Goal: Find specific page/section: Find specific page/section

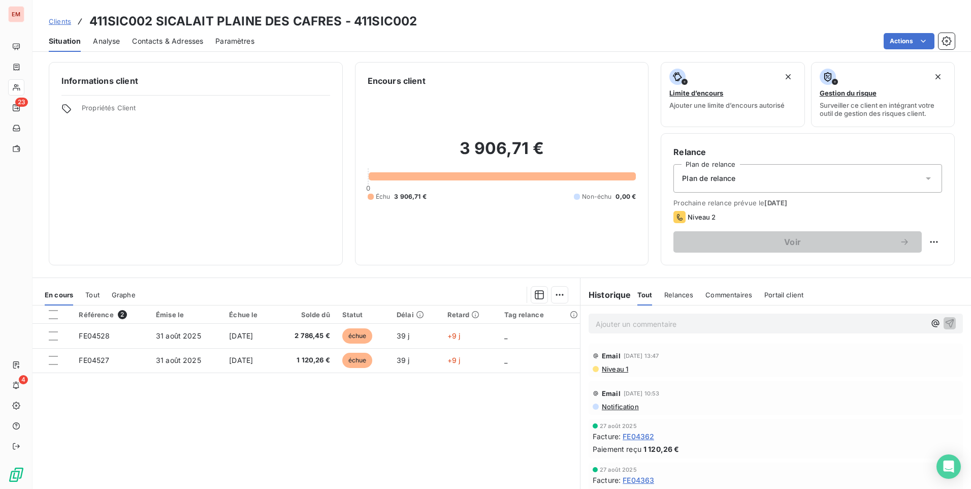
click at [58, 20] on span "Clients" at bounding box center [60, 21] width 22 height 8
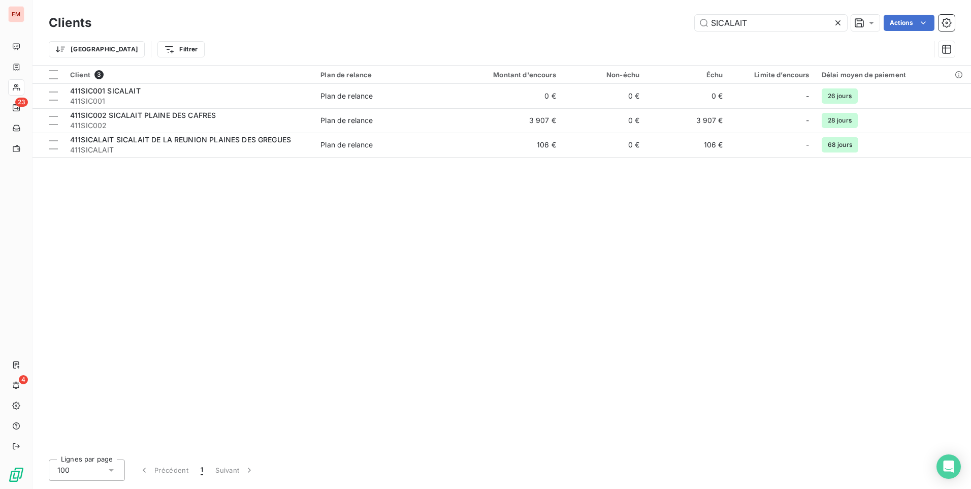
drag, startPoint x: 750, startPoint y: 21, endPoint x: 669, endPoint y: 43, distance: 84.3
click at [670, 43] on div "Clients SICALAIT Actions Trier Filtrer" at bounding box center [502, 38] width 906 height 53
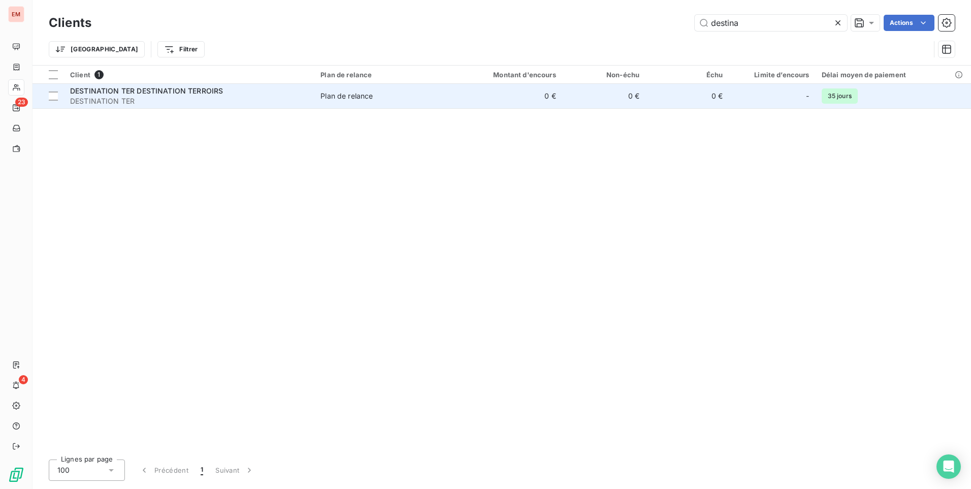
type input "destina"
click at [176, 96] on span "DESTINATION TER" at bounding box center [189, 101] width 238 height 10
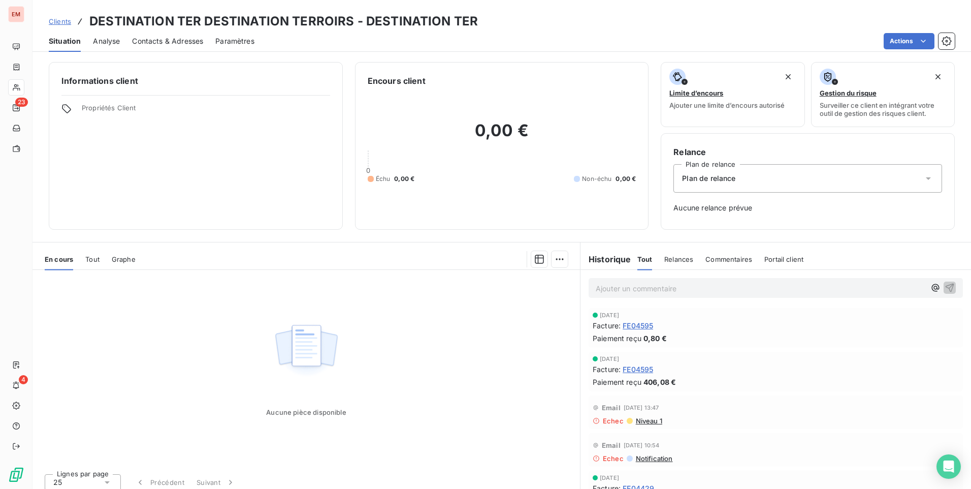
click at [188, 45] on span "Contacts & Adresses" at bounding box center [167, 41] width 71 height 10
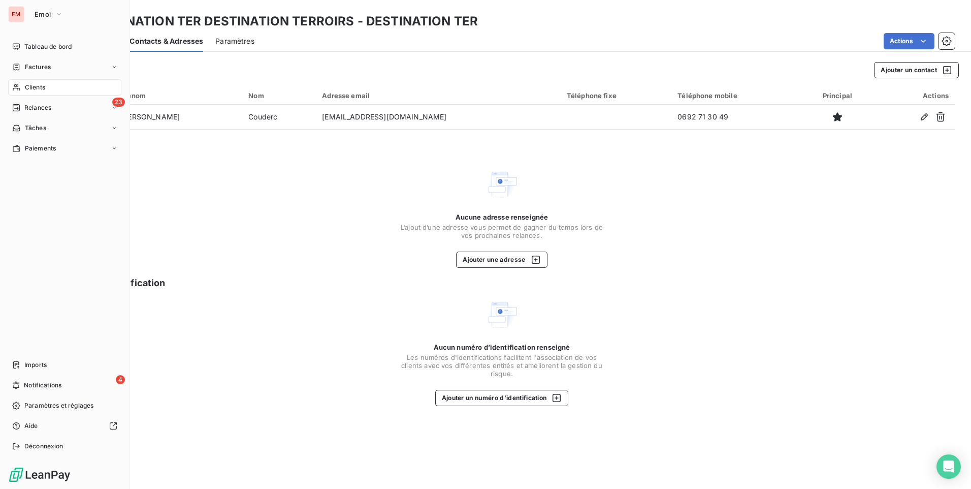
click at [33, 194] on div "Tableau de bord Factures Clients 23 Relances Tâches Paiements Imports 4 Notific…" at bounding box center [64, 246] width 113 height 415
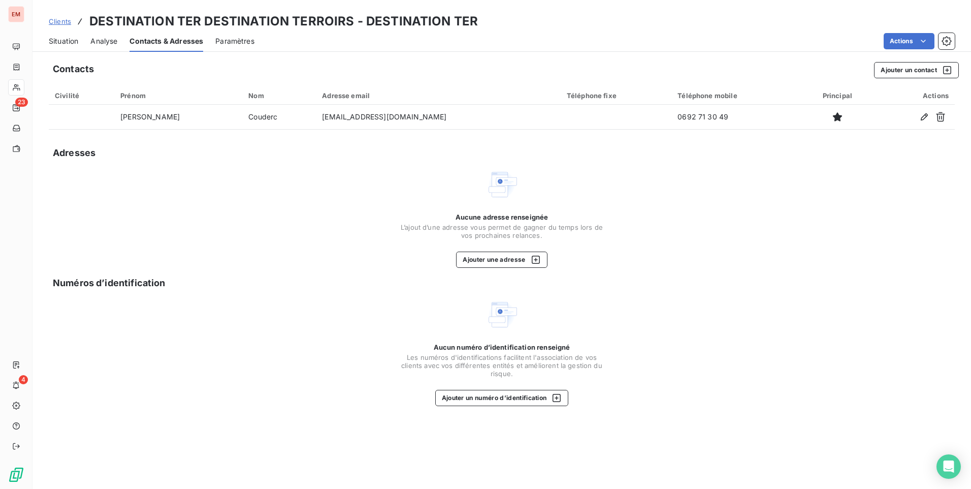
click at [66, 21] on span "Clients" at bounding box center [60, 21] width 22 height 8
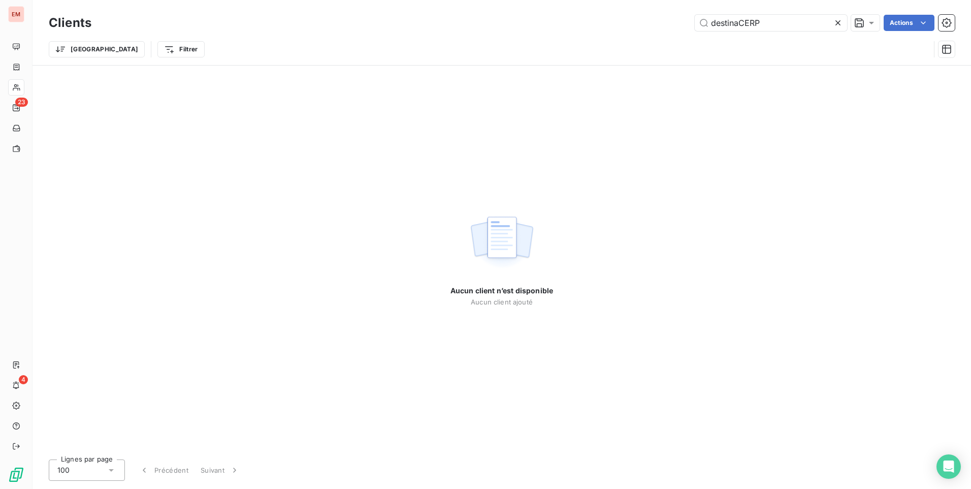
drag, startPoint x: 740, startPoint y: 22, endPoint x: 657, endPoint y: 30, distance: 83.1
click at [657, 30] on div "destinaCERP Actions" at bounding box center [529, 23] width 851 height 16
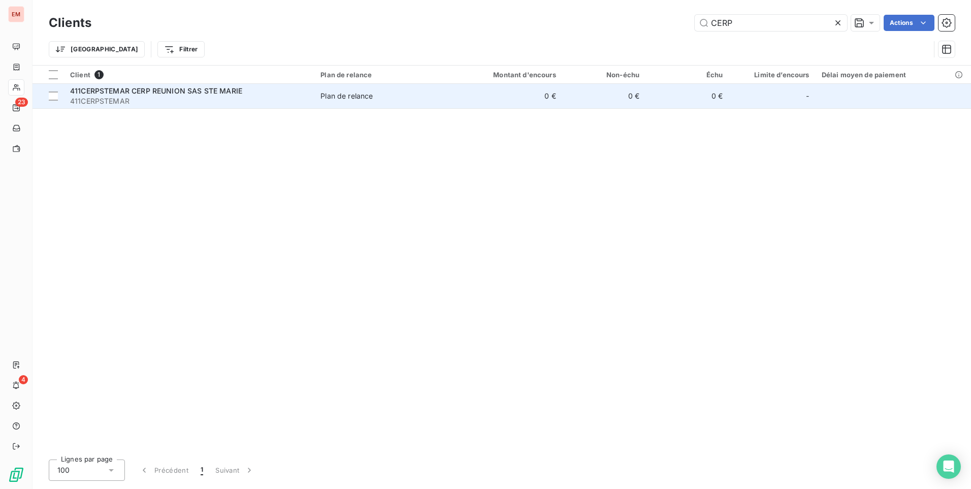
type input "CERP"
click at [118, 97] on span "411CERPSTEMAR" at bounding box center [189, 101] width 238 height 10
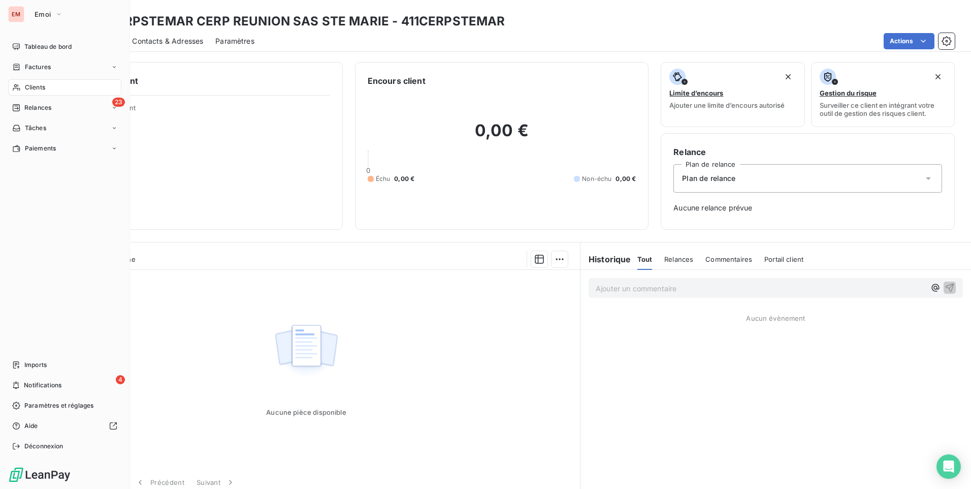
click at [14, 16] on div "EM" at bounding box center [16, 14] width 16 height 16
click at [42, 11] on span "Emoi" at bounding box center [43, 14] width 16 height 8
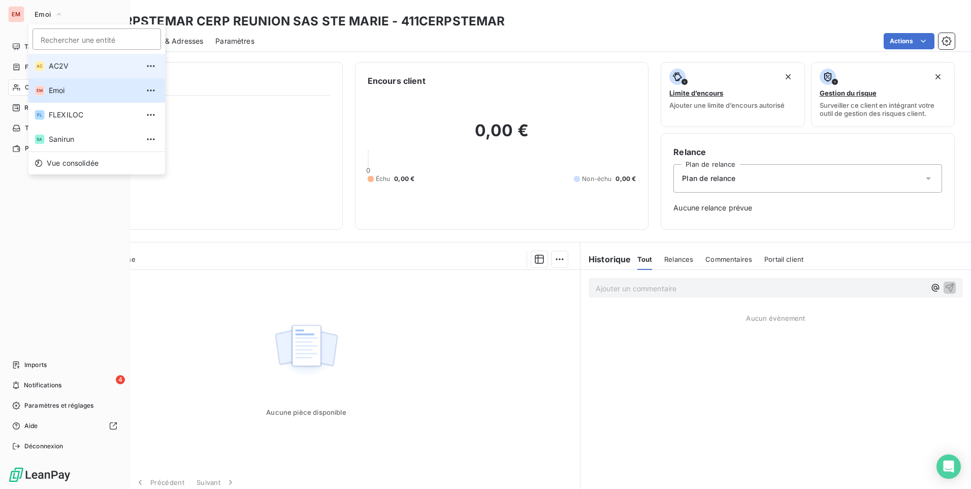
click at [58, 65] on span "AC2V" at bounding box center [94, 66] width 90 height 10
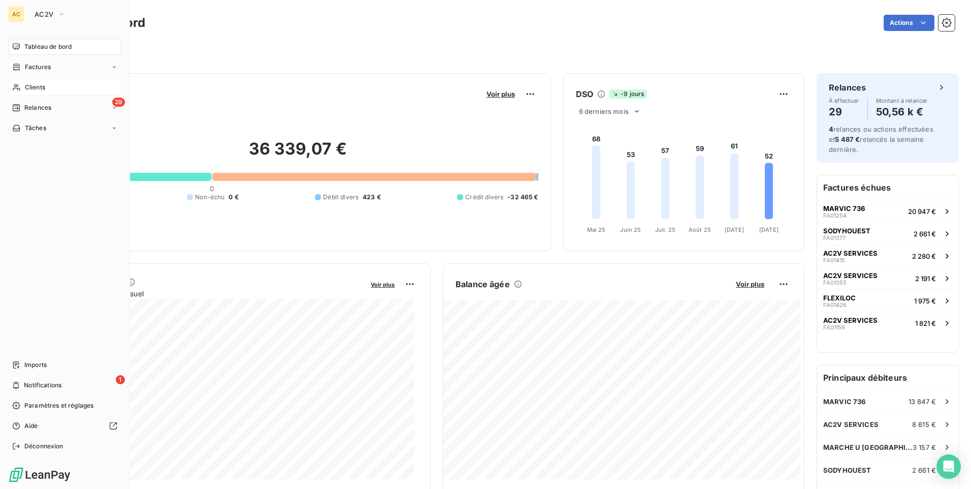
click at [42, 87] on span "Clients" at bounding box center [35, 87] width 20 height 9
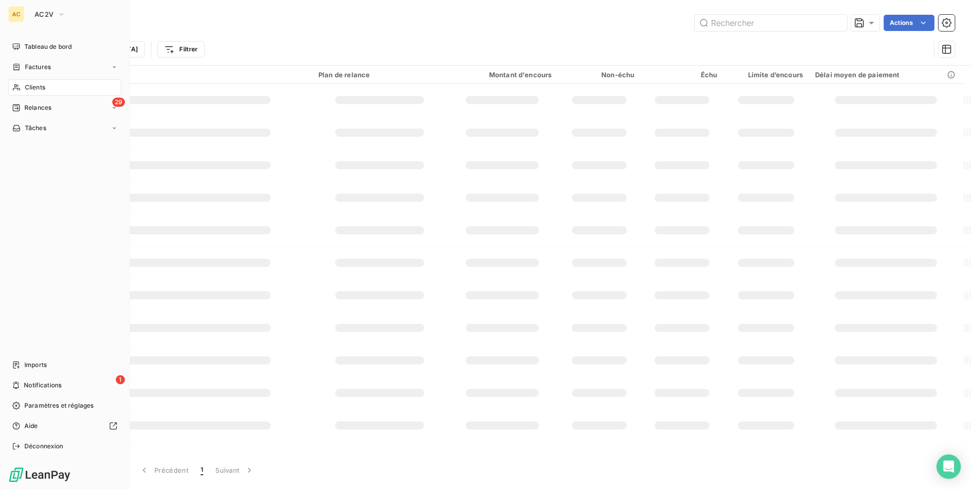
type input "CERP"
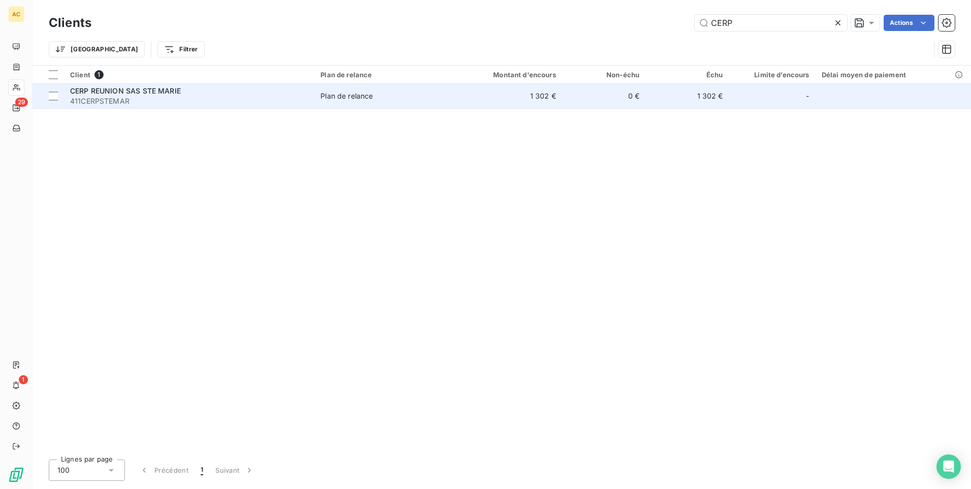
click at [80, 97] on span "411CERPSTEMAR" at bounding box center [189, 101] width 238 height 10
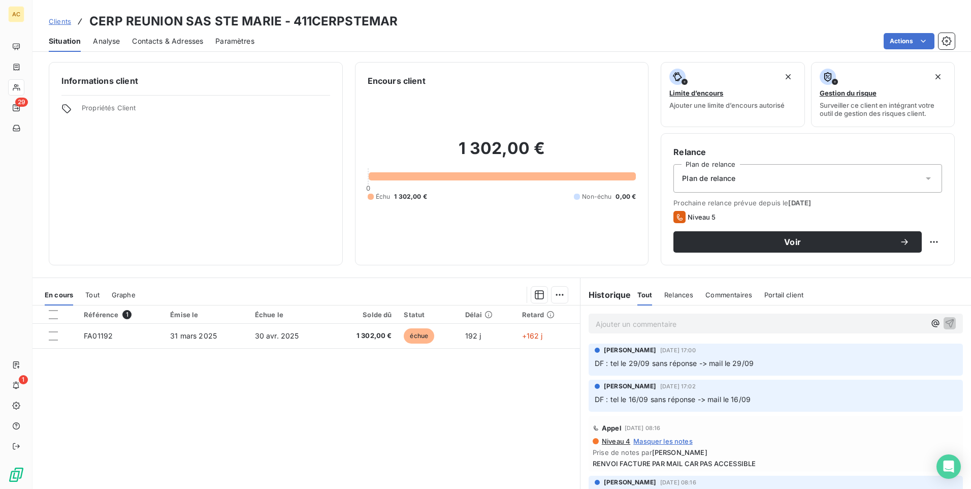
click at [690, 326] on p "Ajouter un commentaire ﻿" at bounding box center [761, 323] width 330 height 13
click at [776, 323] on icon "button" at bounding box center [950, 322] width 10 height 10
